Goal: Information Seeking & Learning: Find specific fact

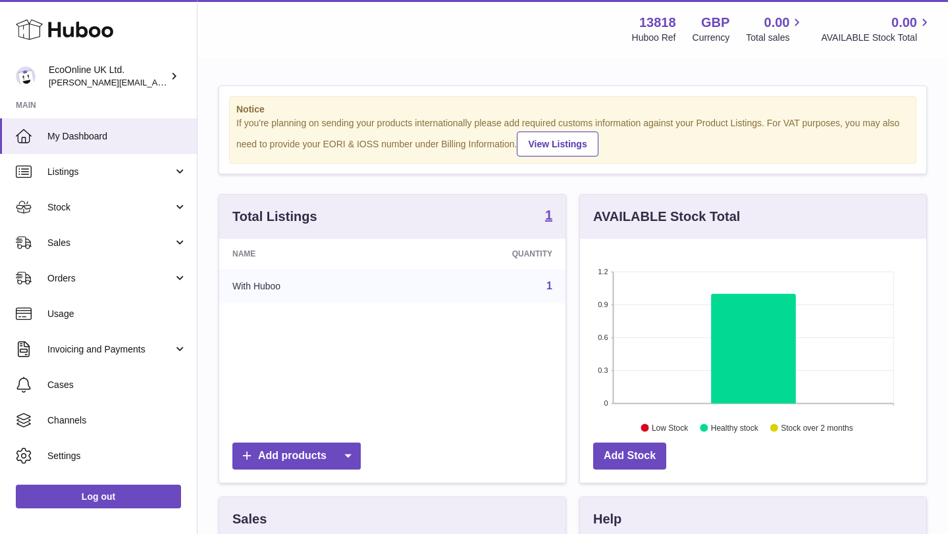
scroll to position [205, 346]
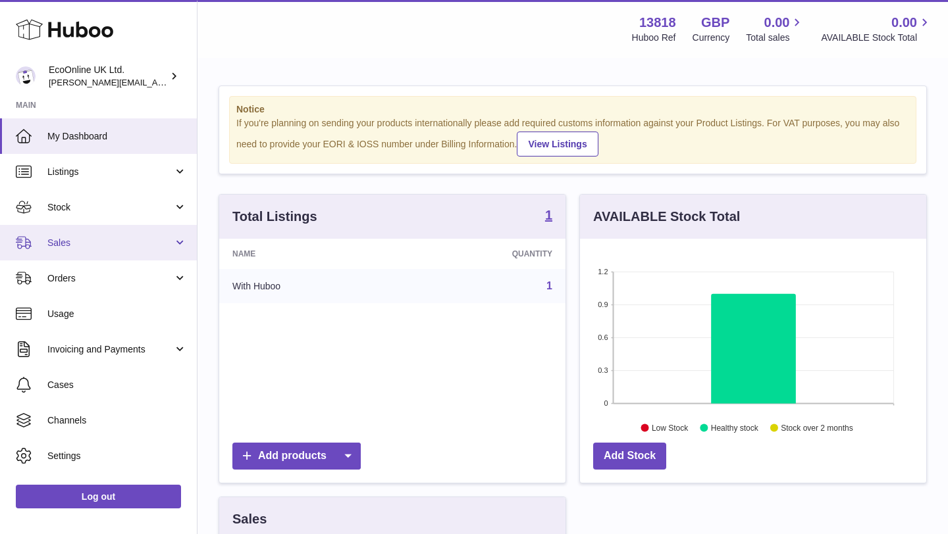
click at [99, 239] on span "Sales" at bounding box center [110, 243] width 126 height 13
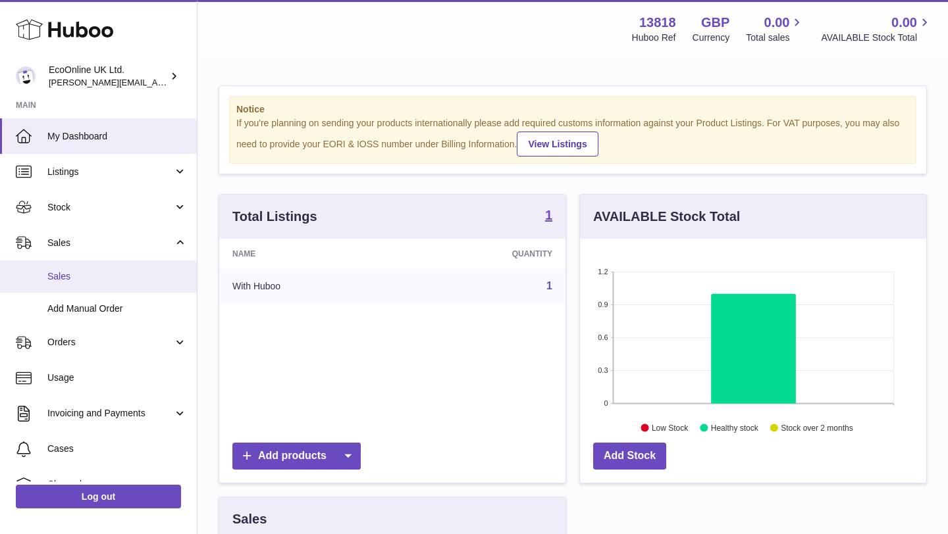
click at [138, 272] on span "Sales" at bounding box center [117, 277] width 140 height 13
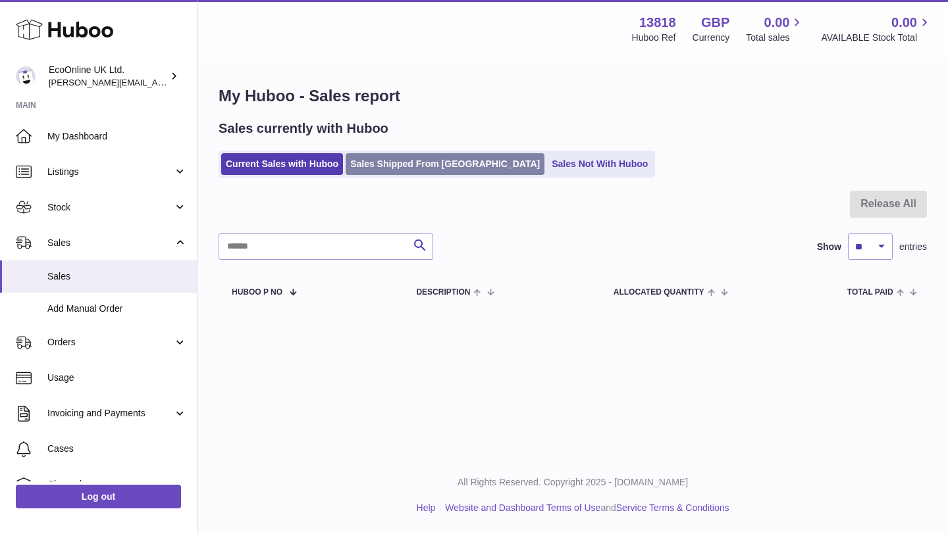
click at [396, 155] on link "Sales Shipped From Huboo" at bounding box center [445, 164] width 199 height 22
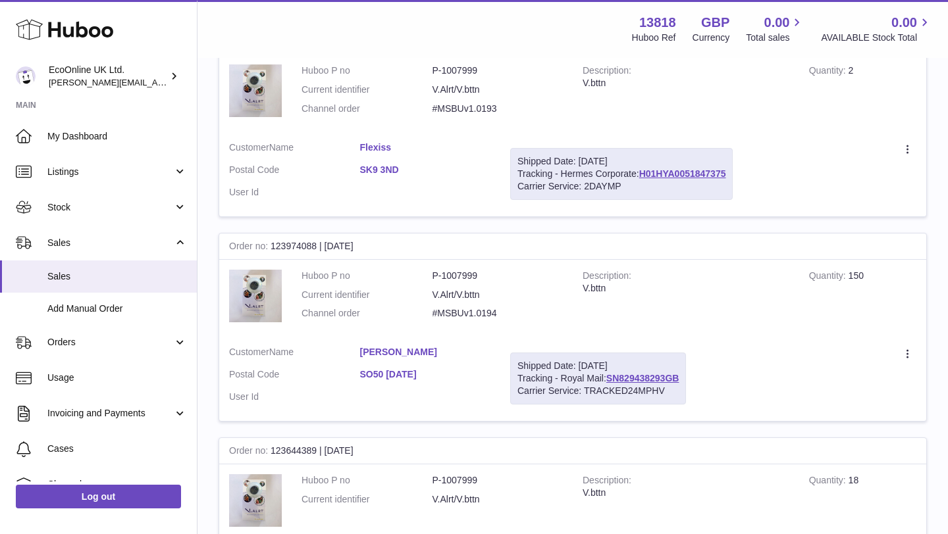
scroll to position [1291, 0]
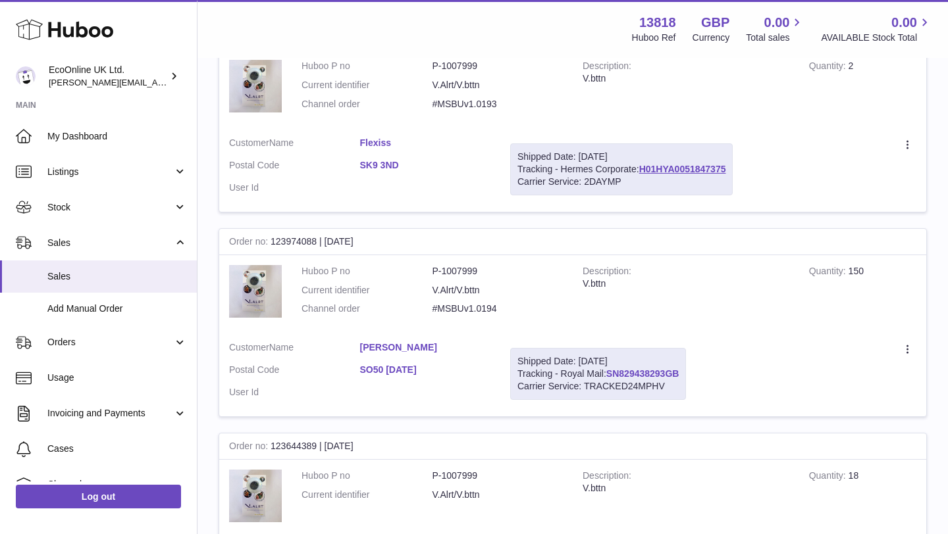
click at [621, 375] on link "SN829438293GB" at bounding box center [642, 374] width 73 height 11
click at [626, 371] on link "SN829438293GB" at bounding box center [642, 374] width 73 height 11
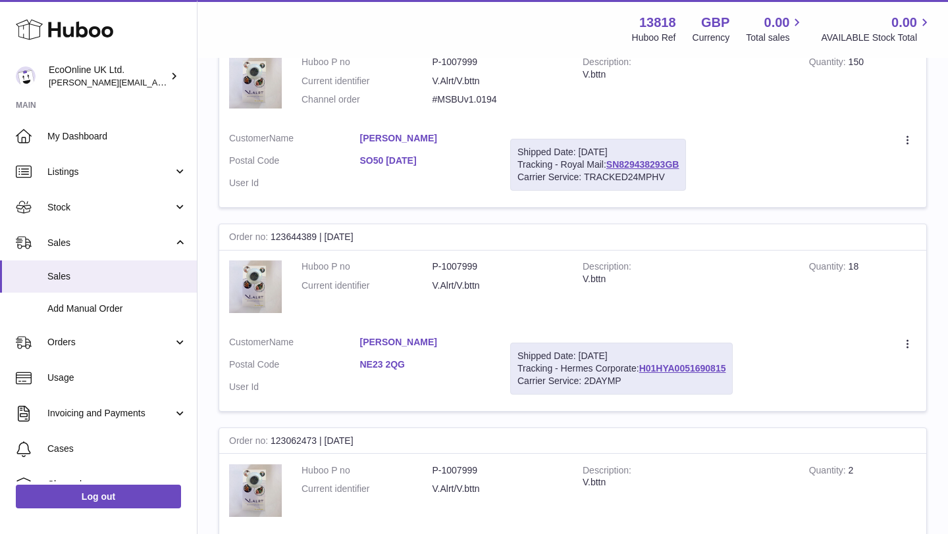
scroll to position [1494, 0]
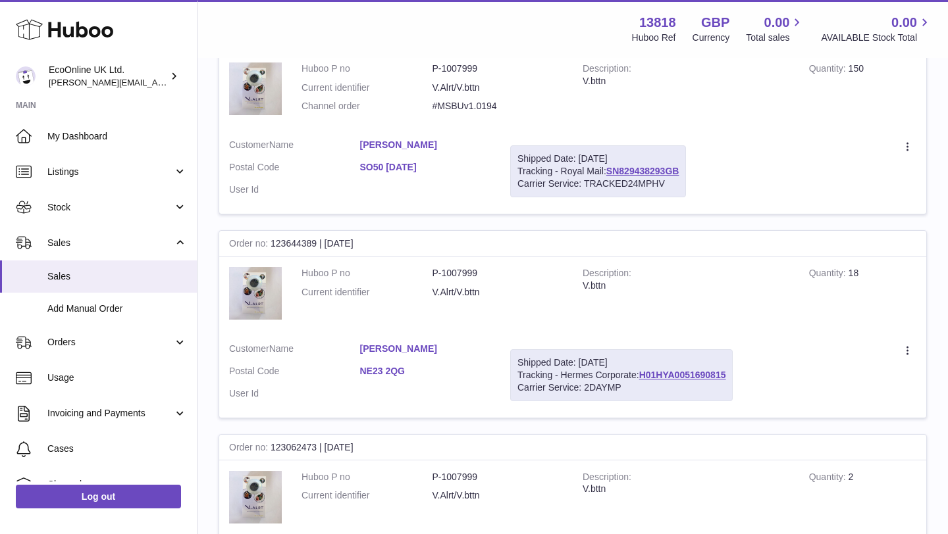
click at [416, 173] on link "SO50 [DATE]" at bounding box center [425, 167] width 131 height 13
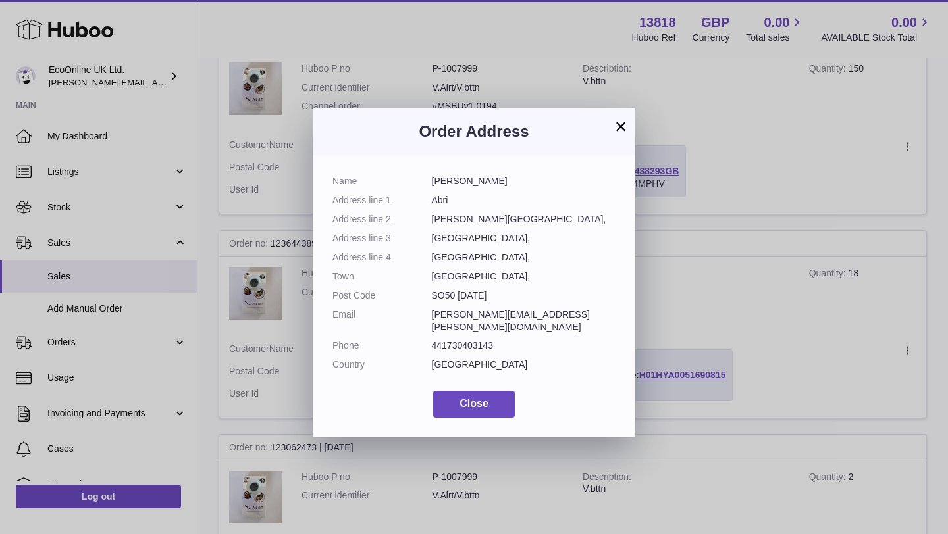
click at [416, 173] on div "Name [PERSON_NAME] Address line 1 Abri Address line [GEOGRAPHIC_DATA][PERSON_NA…" at bounding box center [474, 296] width 323 height 282
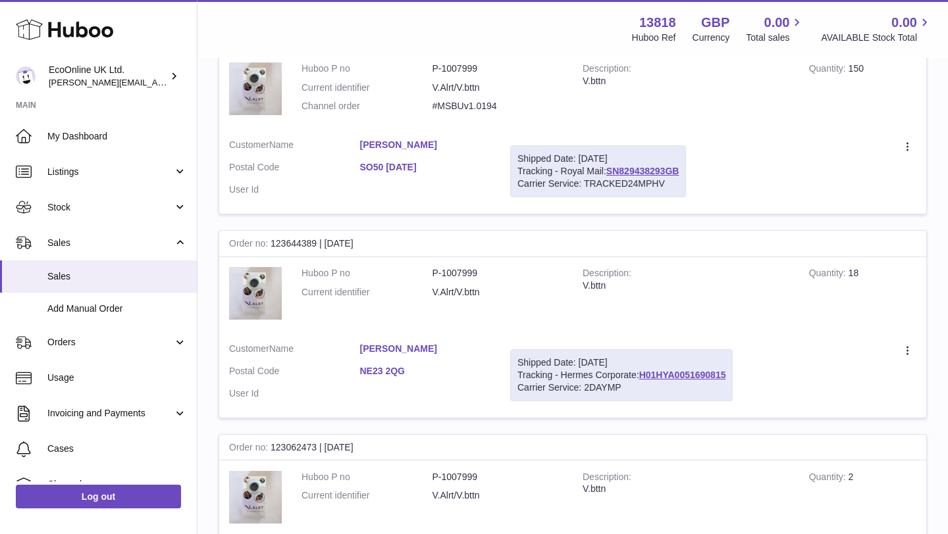
click at [454, 88] on div at bounding box center [474, 267] width 948 height 534
drag, startPoint x: 344, startPoint y: 172, endPoint x: 424, endPoint y: 170, distance: 80.3
click at [424, 170] on dl "Customer Name [PERSON_NAME] Postal Code SO50 [DATE] User Id" at bounding box center [359, 171] width 261 height 64
copy dl "SO50 [DATE]"
